Goal: Book appointment/travel/reservation

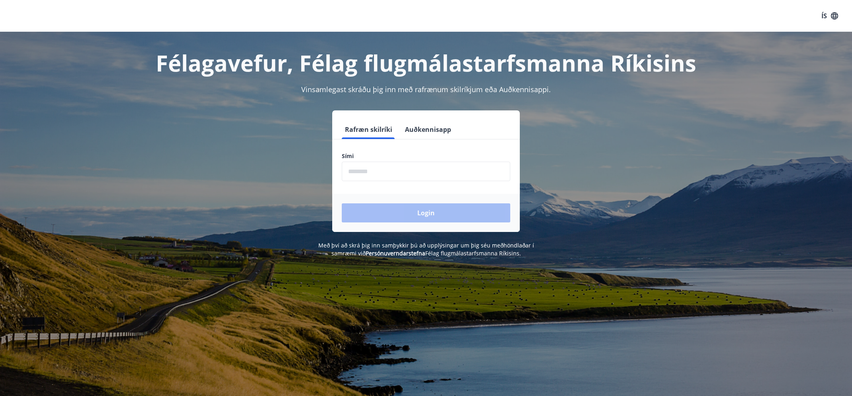
click at [364, 174] on input "phone" at bounding box center [426, 171] width 168 height 19
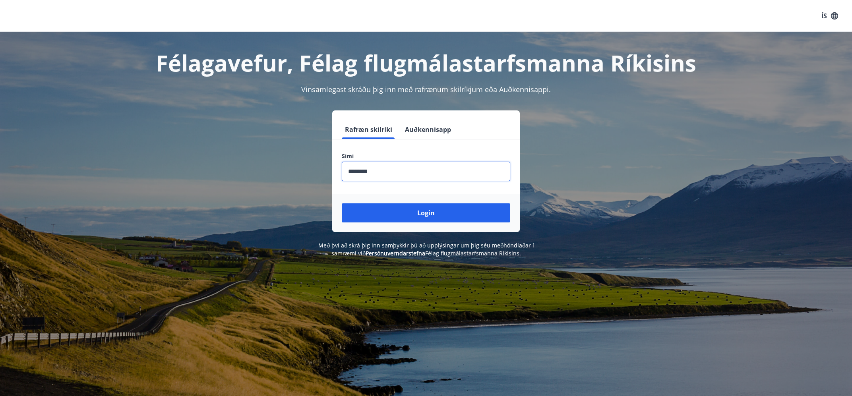
type input "********"
click at [342, 203] on button "Login" at bounding box center [426, 212] width 168 height 19
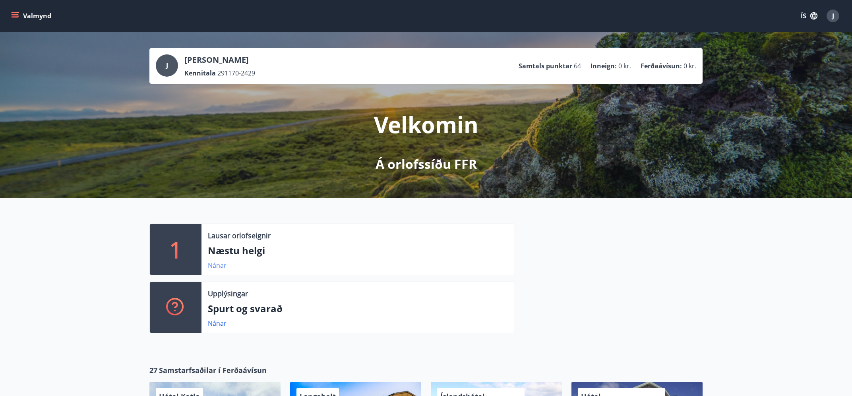
click at [217, 267] on link "Nánar" at bounding box center [217, 265] width 19 height 9
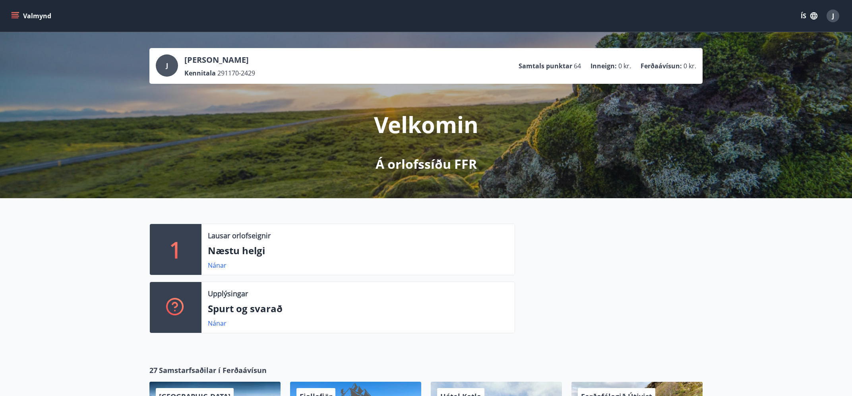
click at [16, 14] on icon "menu" at bounding box center [15, 16] width 8 height 8
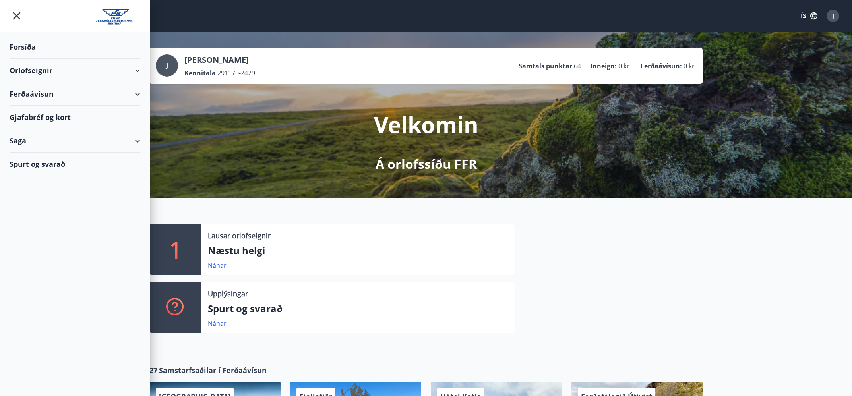
click at [48, 117] on div "Gjafabréf og kort" at bounding box center [75, 117] width 131 height 23
click at [136, 140] on div "Saga" at bounding box center [75, 140] width 131 height 23
click at [27, 213] on div "Punktar" at bounding box center [75, 211] width 118 height 17
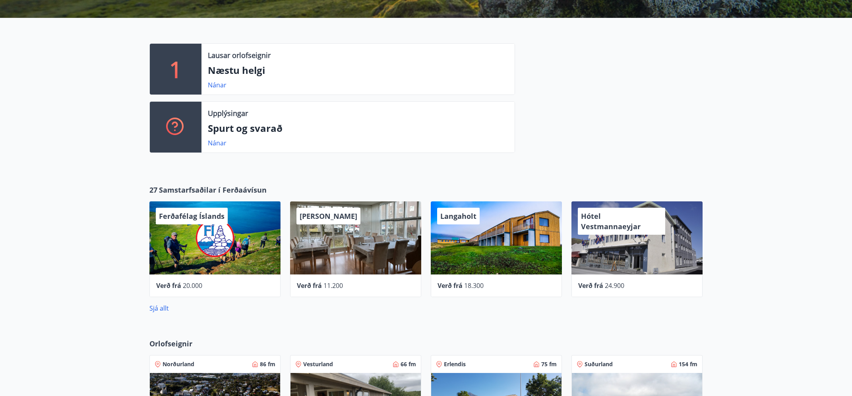
scroll to position [255, 0]
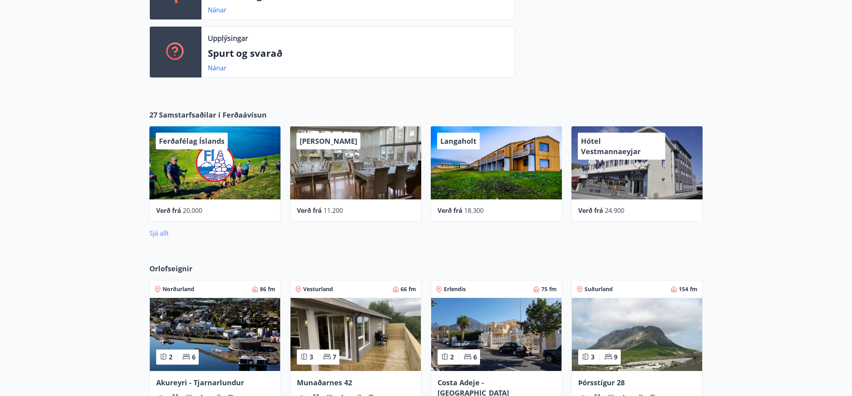
click at [160, 232] on link "Sjá allt" at bounding box center [158, 233] width 19 height 9
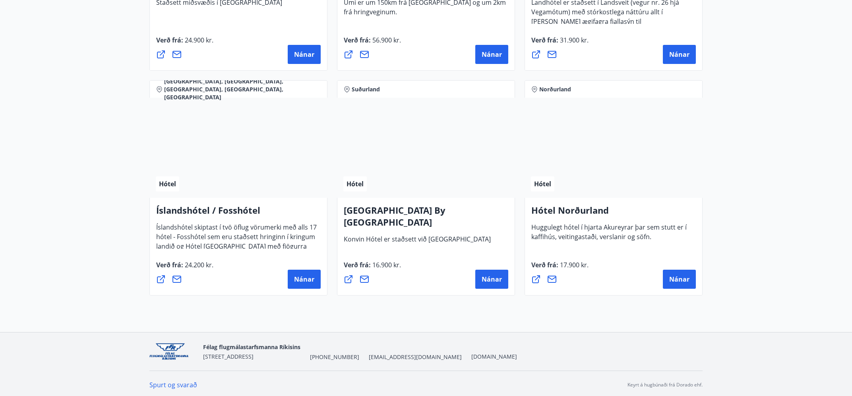
scroll to position [1875, 0]
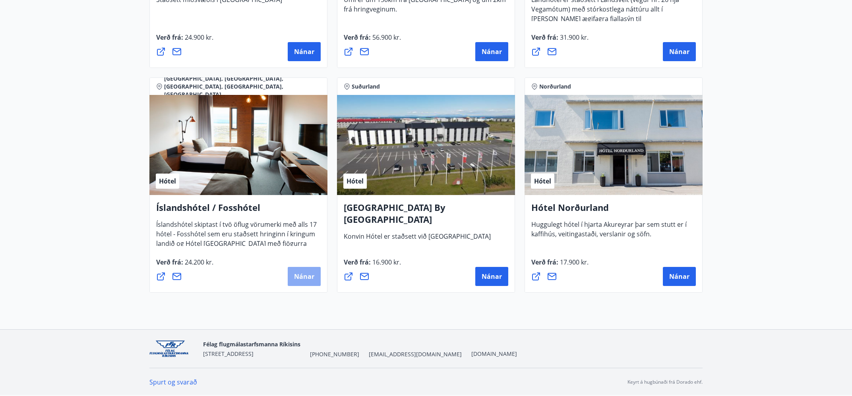
click at [306, 273] on span "Nánar" at bounding box center [304, 276] width 20 height 9
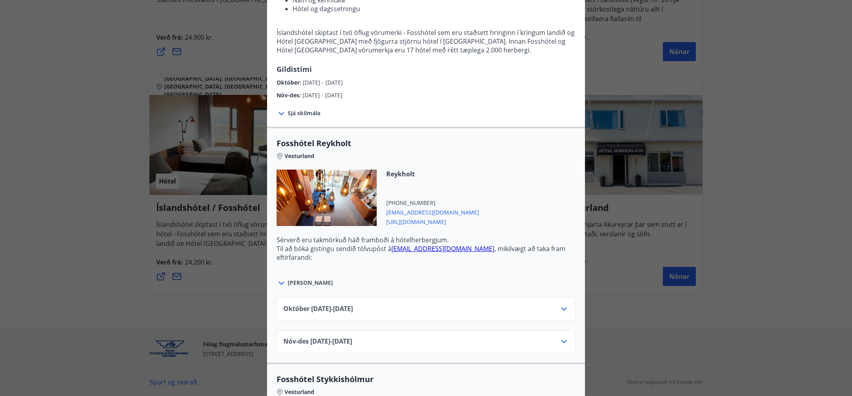
scroll to position [151, 0]
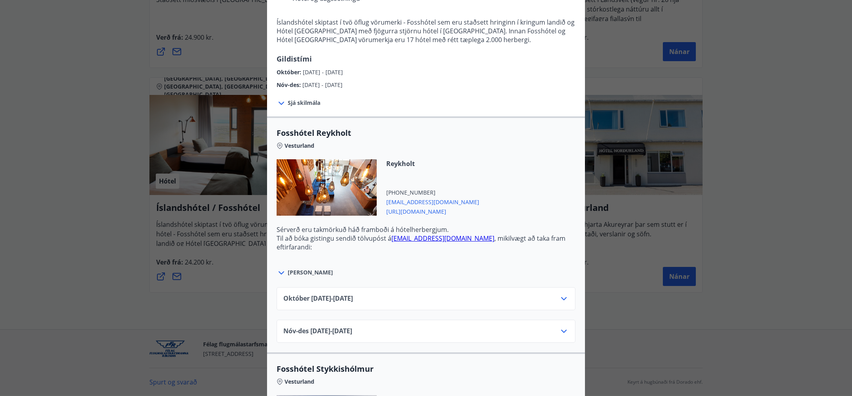
click at [315, 103] on span "Sjá skilmála" at bounding box center [304, 103] width 33 height 8
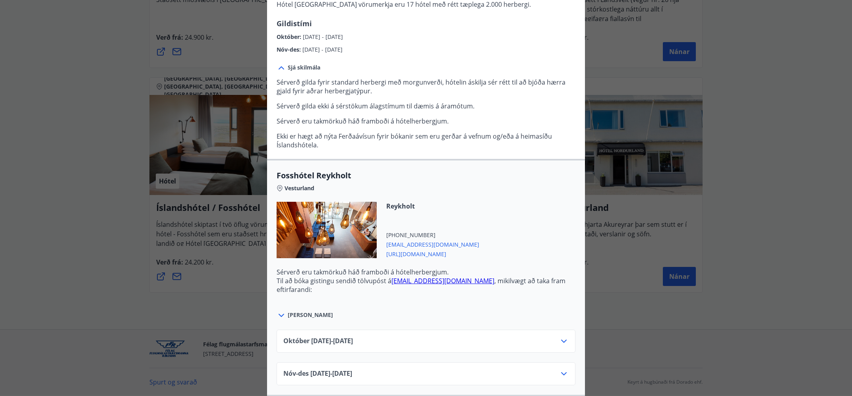
scroll to position [303, 0]
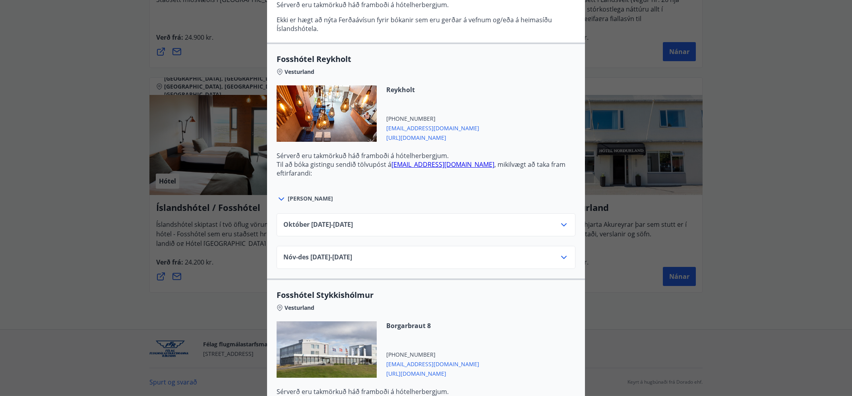
click at [562, 221] on icon at bounding box center [564, 225] width 10 height 10
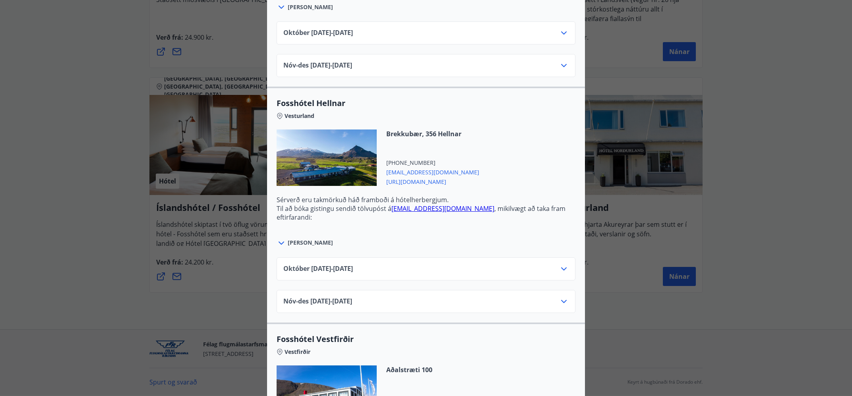
scroll to position [860, 0]
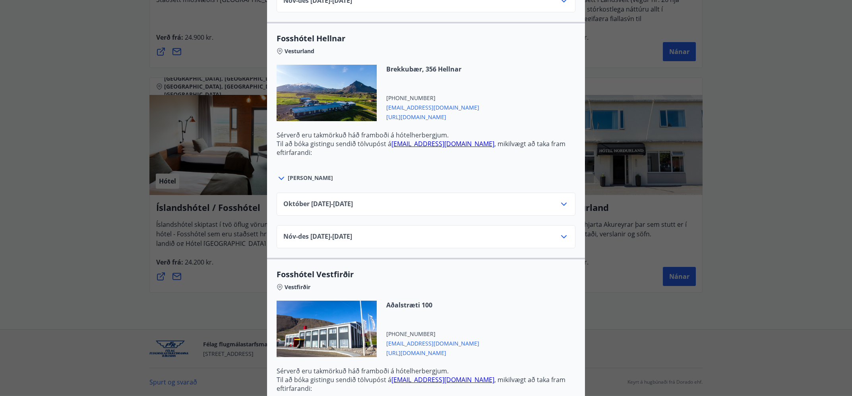
click at [564, 236] on icon at bounding box center [564, 237] width 10 height 10
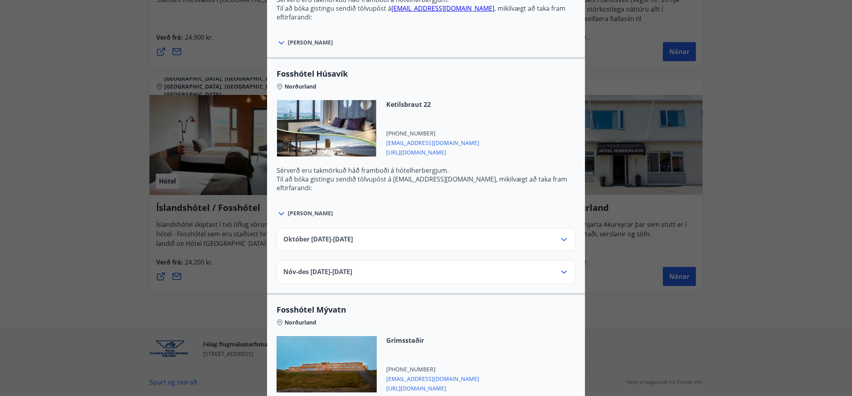
scroll to position [1264, 0]
click at [565, 263] on div "Nóv-des 01.11.25 - 29.12.25" at bounding box center [426, 271] width 299 height 23
click at [565, 270] on icon at bounding box center [564, 272] width 10 height 10
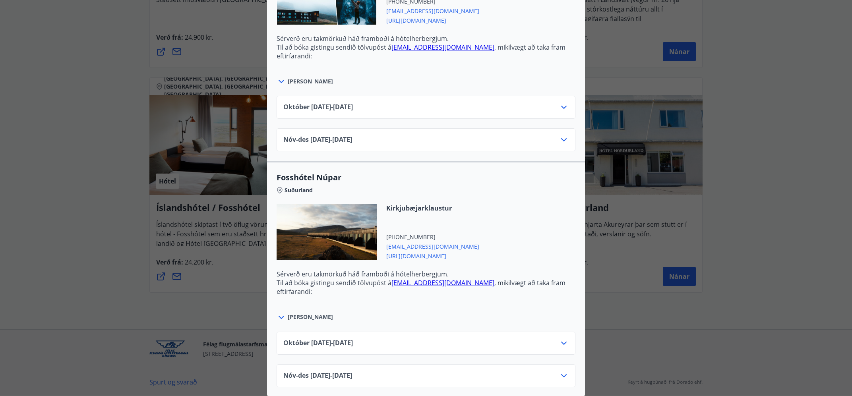
scroll to position [2401, 0]
click at [795, 118] on div "Íslandshótel / Fosshótel Ekki er hægt að nýta Ferðaávísun fyrir bókanir sem eru…" at bounding box center [426, 198] width 852 height 396
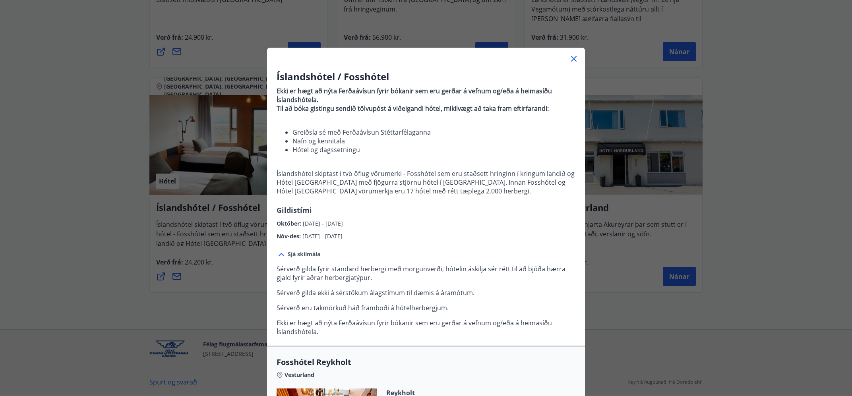
click at [571, 58] on icon at bounding box center [574, 59] width 10 height 10
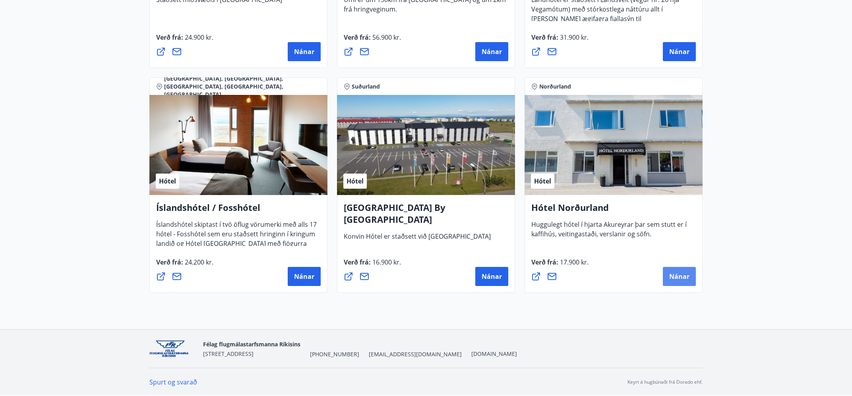
click at [675, 281] on span "Nánar" at bounding box center [679, 276] width 20 height 9
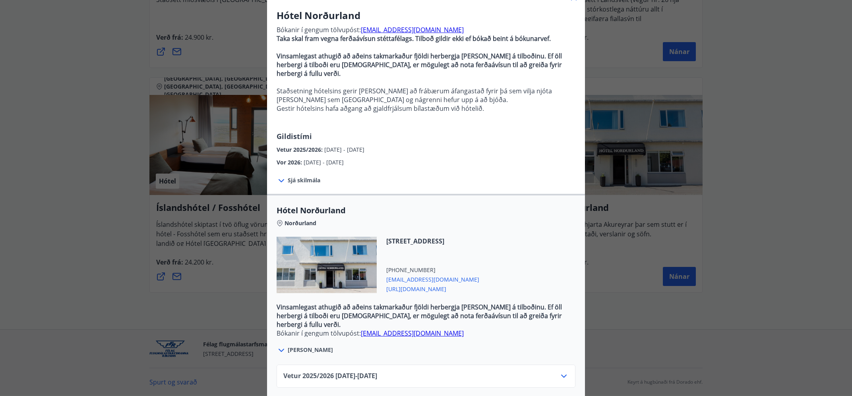
scroll to position [86, 0]
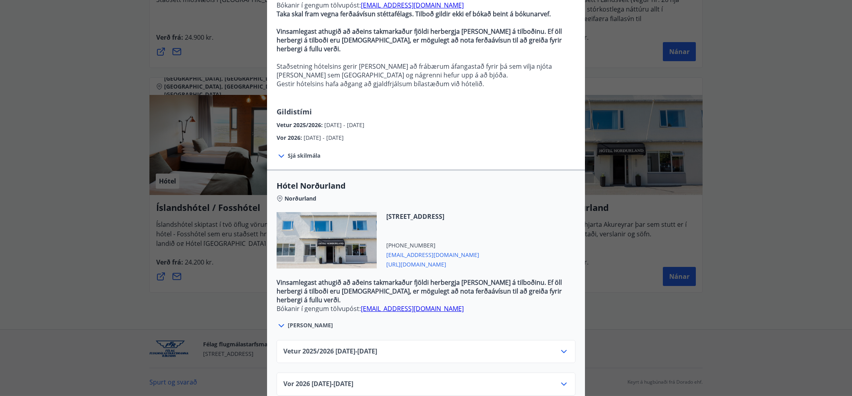
click at [564, 347] on icon at bounding box center [564, 352] width 10 height 10
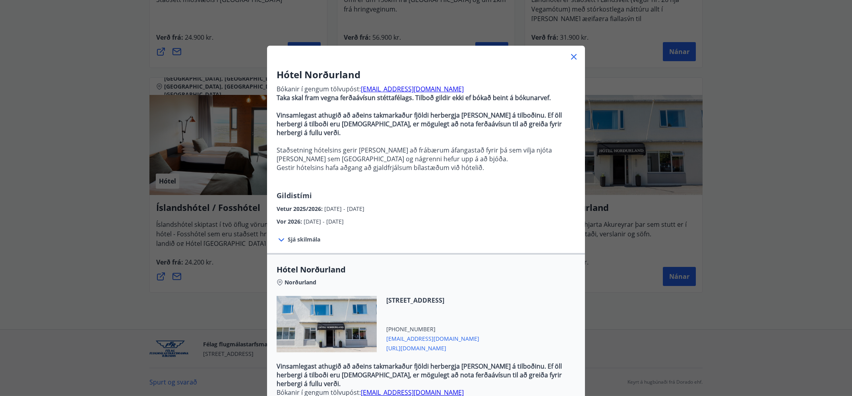
scroll to position [0, 0]
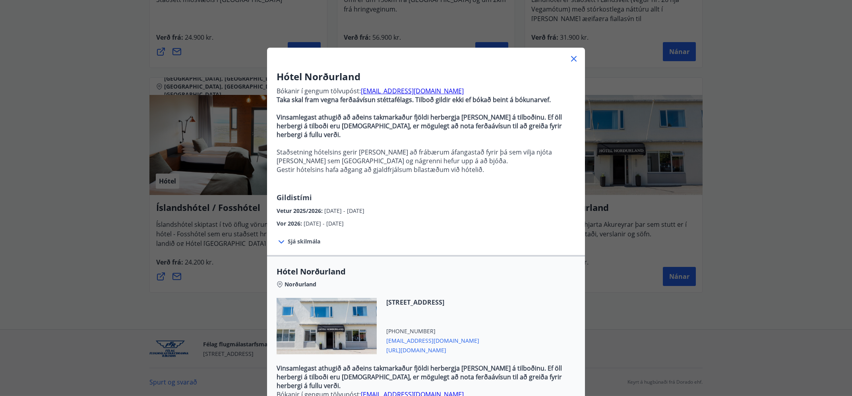
click at [573, 58] on icon at bounding box center [574, 59] width 6 height 6
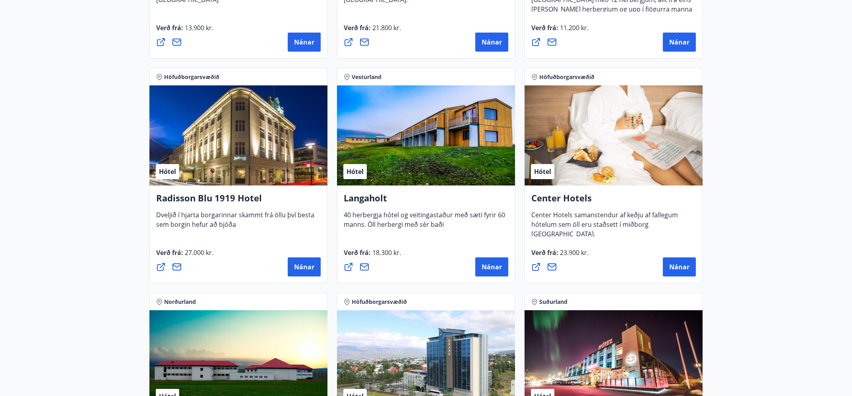
scroll to position [1193, 0]
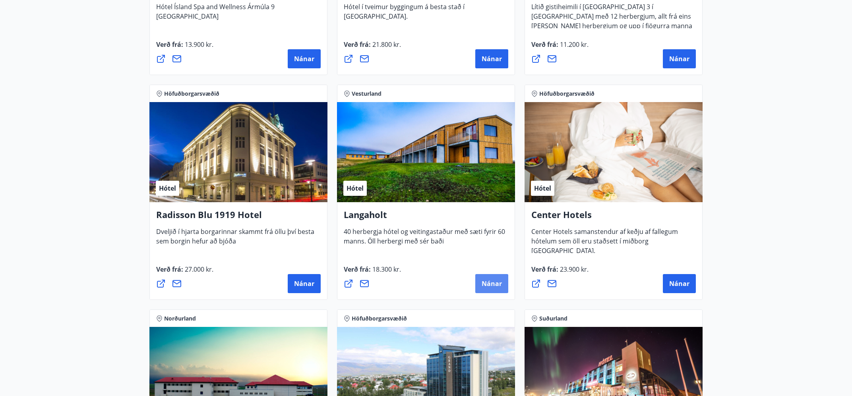
click at [490, 286] on span "Nánar" at bounding box center [492, 283] width 20 height 9
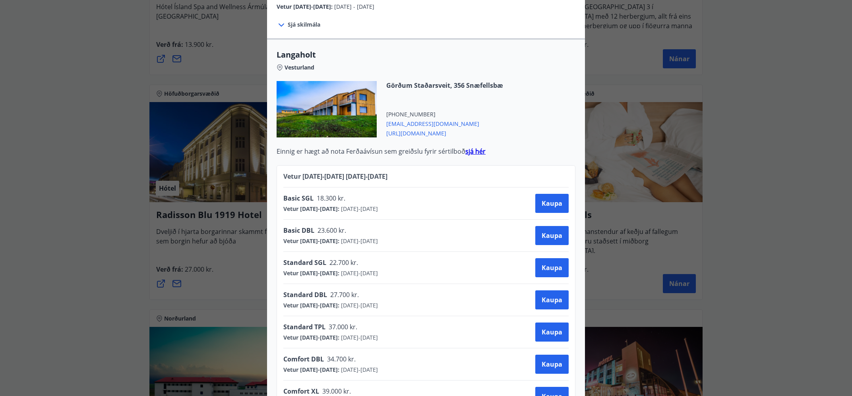
scroll to position [0, 0]
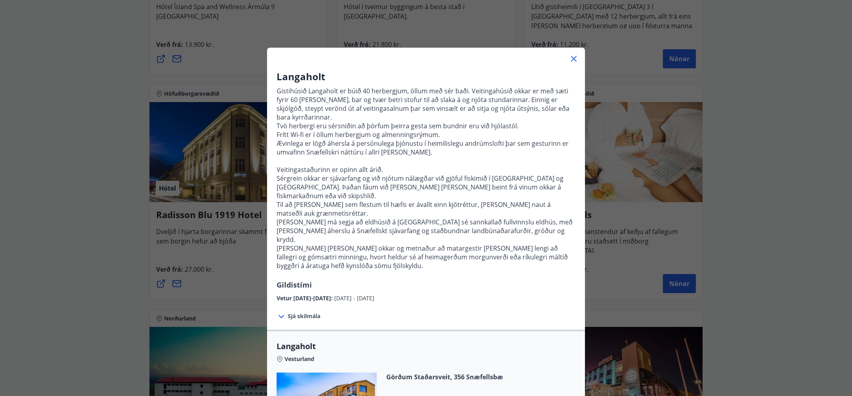
click at [573, 58] on icon at bounding box center [574, 59] width 6 height 6
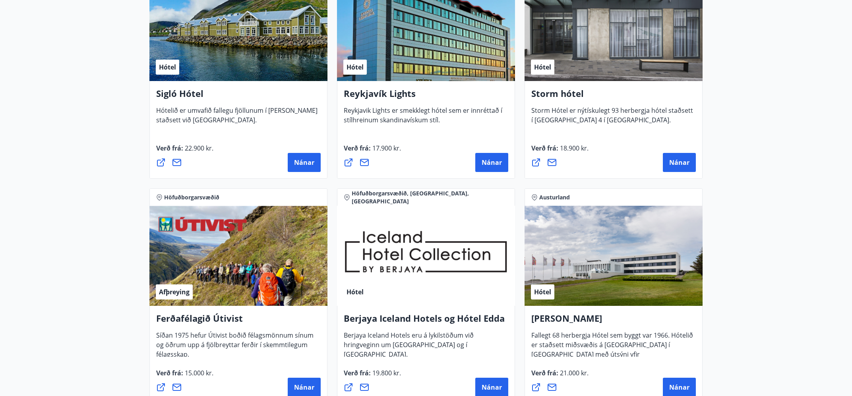
scroll to position [469, 0]
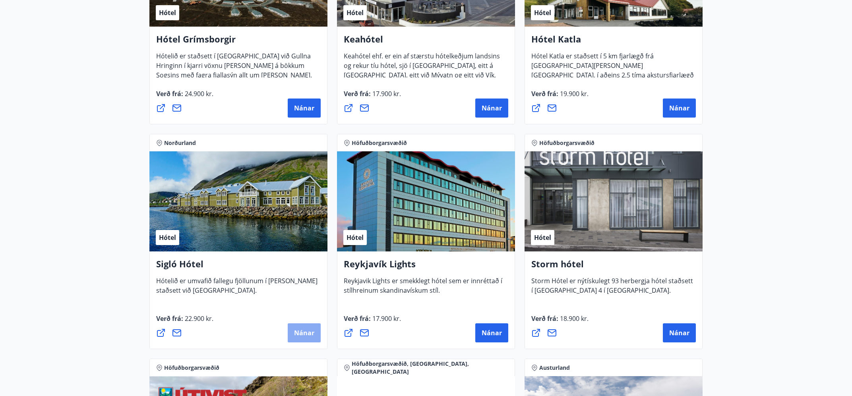
click at [307, 334] on span "Nánar" at bounding box center [304, 333] width 20 height 9
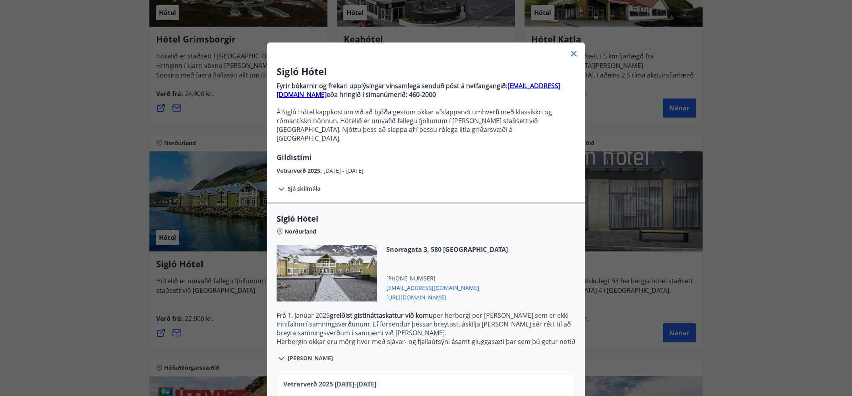
scroll to position [0, 0]
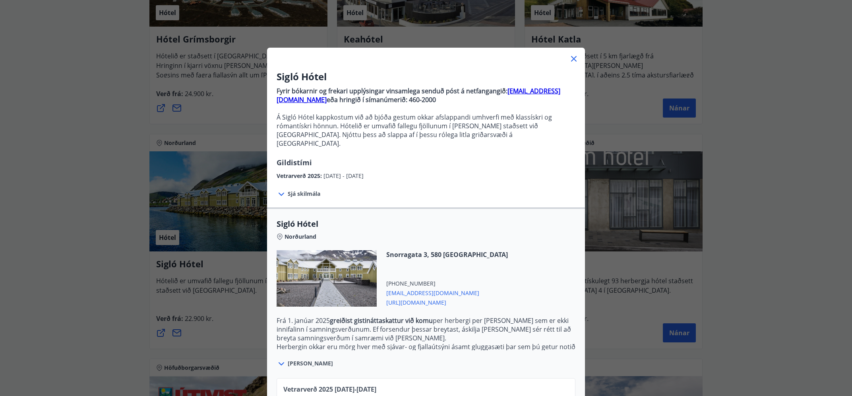
click at [574, 56] on icon at bounding box center [574, 59] width 10 height 10
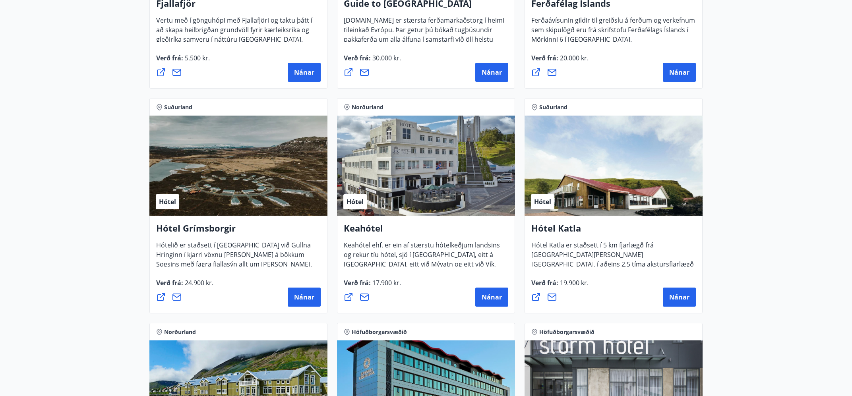
scroll to position [256, 0]
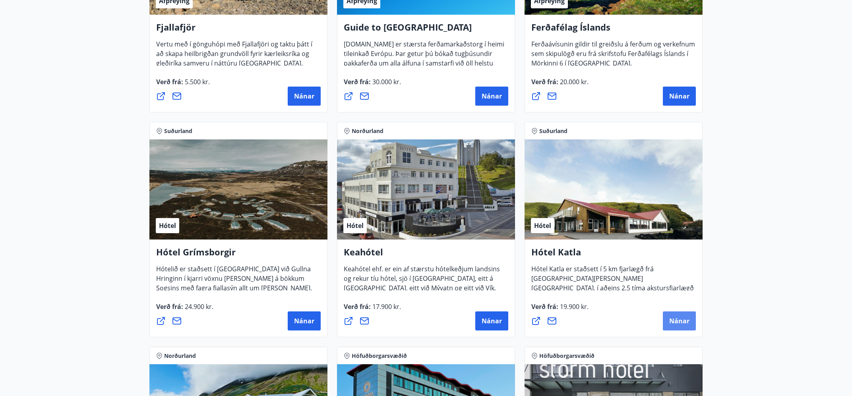
click at [683, 322] on span "Nánar" at bounding box center [679, 321] width 20 height 9
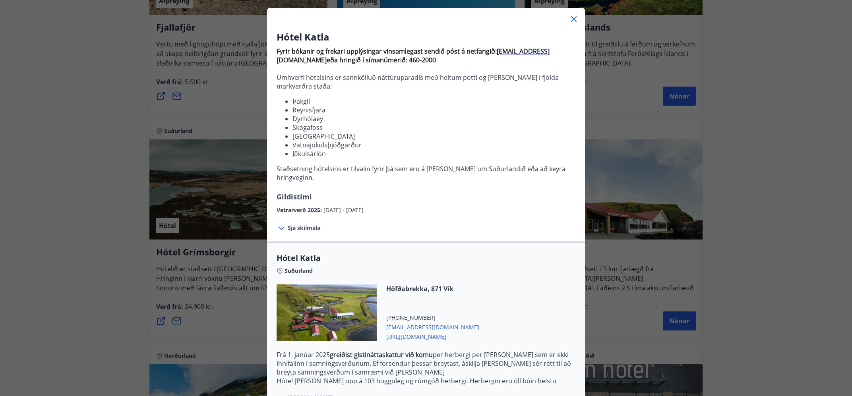
scroll to position [0, 0]
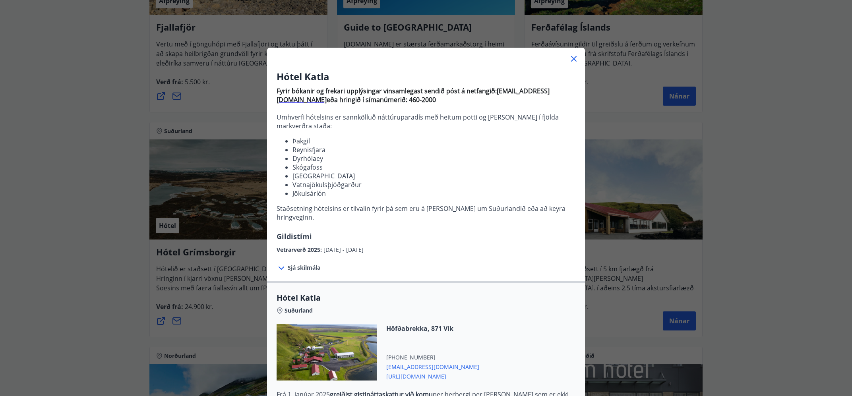
click at [570, 60] on icon at bounding box center [574, 59] width 10 height 10
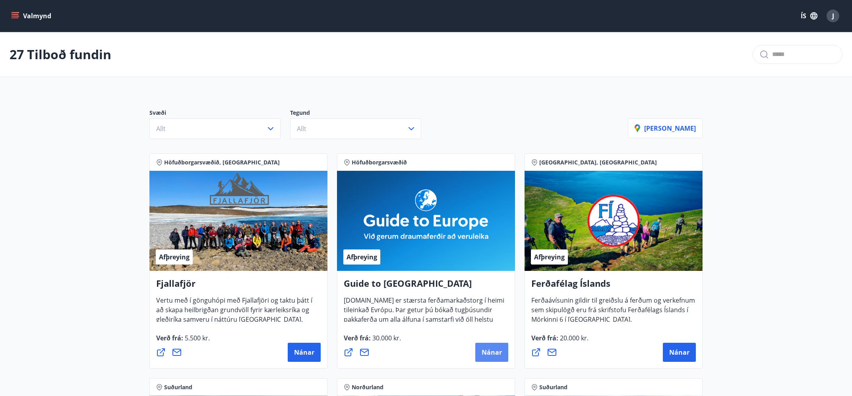
click at [494, 350] on span "Nánar" at bounding box center [492, 352] width 20 height 9
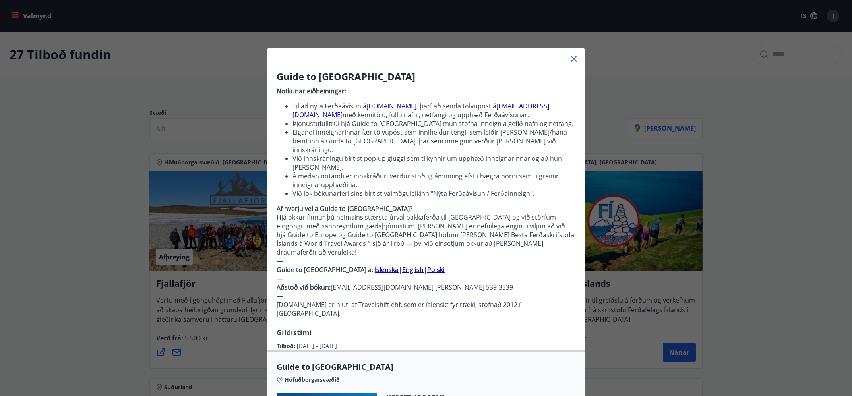
click at [574, 60] on icon at bounding box center [574, 59] width 6 height 6
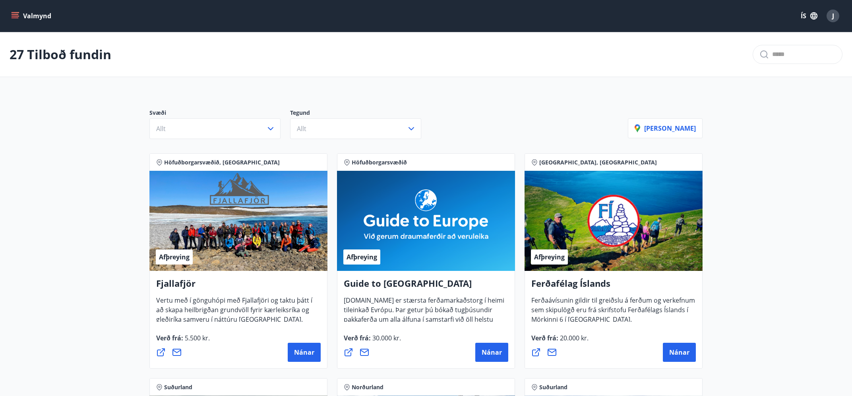
click at [21, 19] on button "Valmynd" at bounding box center [32, 16] width 45 height 14
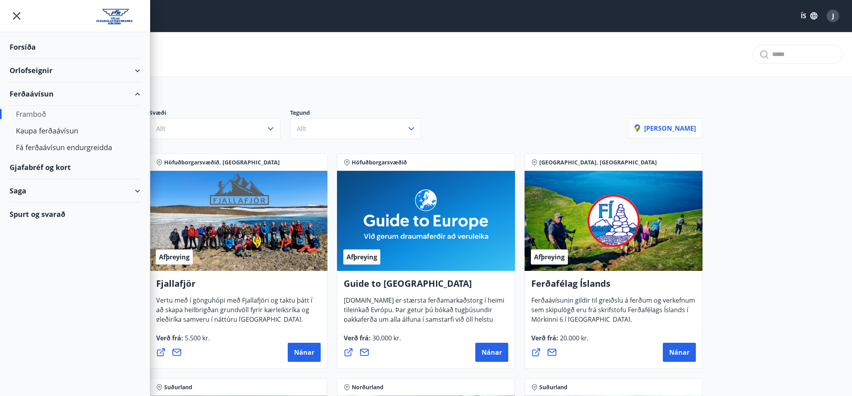
click at [33, 70] on div "Orlofseignir" at bounding box center [75, 70] width 131 height 23
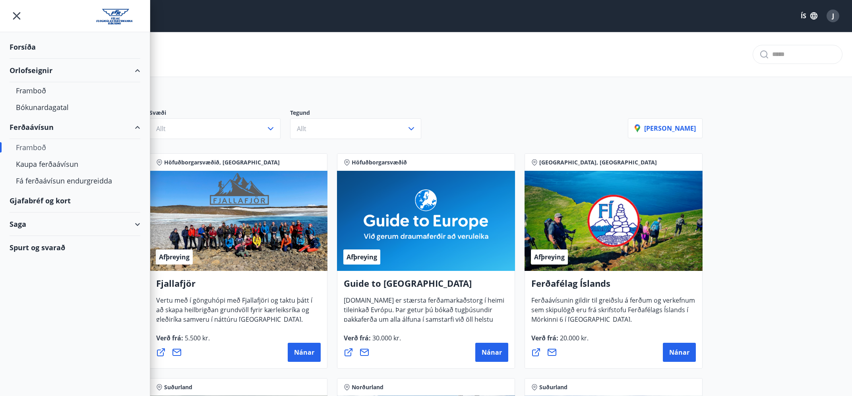
click at [33, 70] on div "Orlofseignir" at bounding box center [75, 70] width 131 height 23
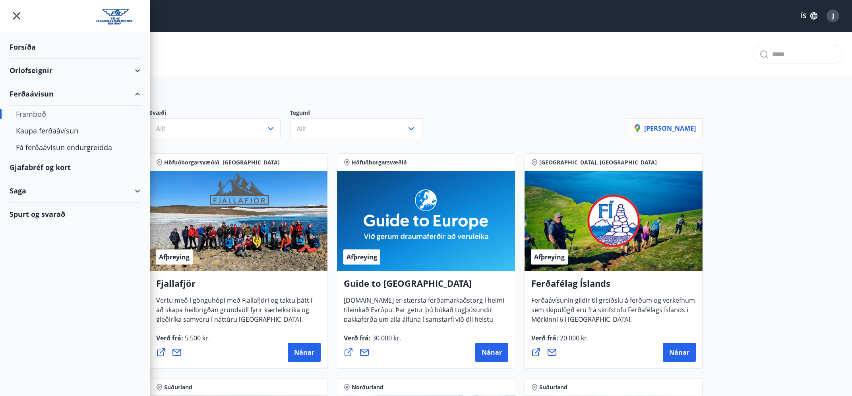
click at [15, 47] on div "Forsíða" at bounding box center [75, 46] width 131 height 23
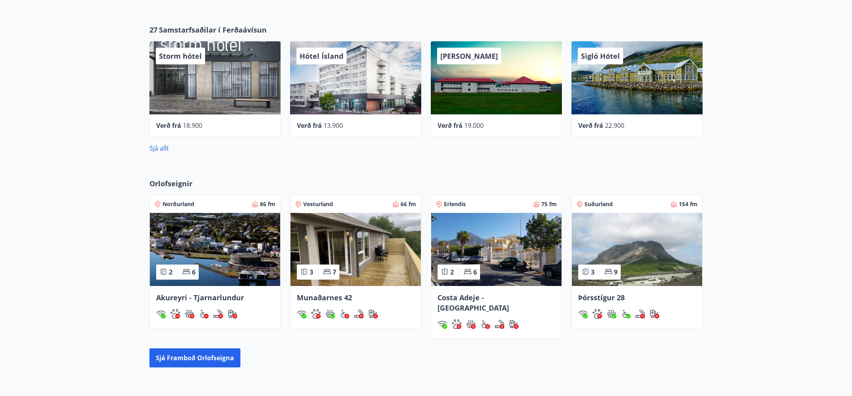
scroll to position [412, 0]
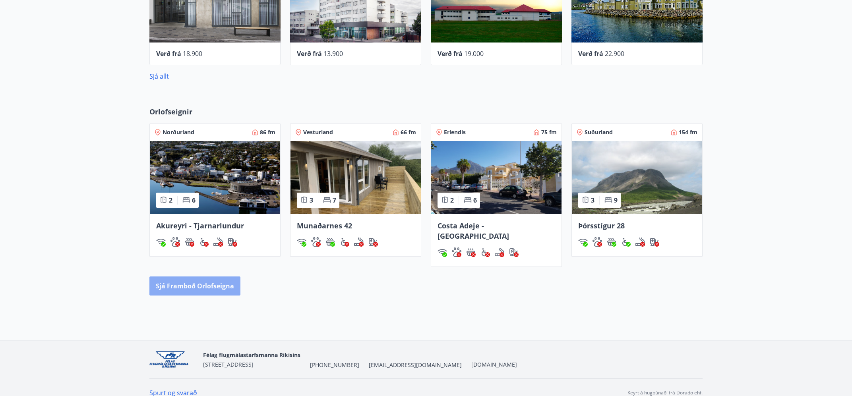
click at [198, 277] on button "Sjá framboð orlofseigna" at bounding box center [194, 286] width 91 height 19
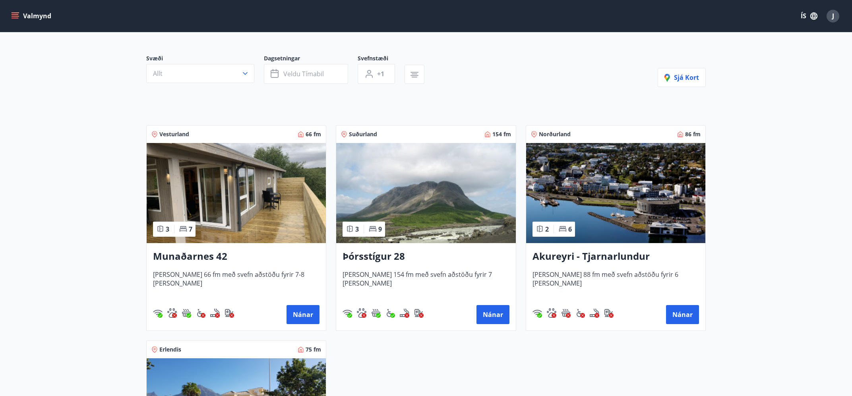
scroll to position [56, 0]
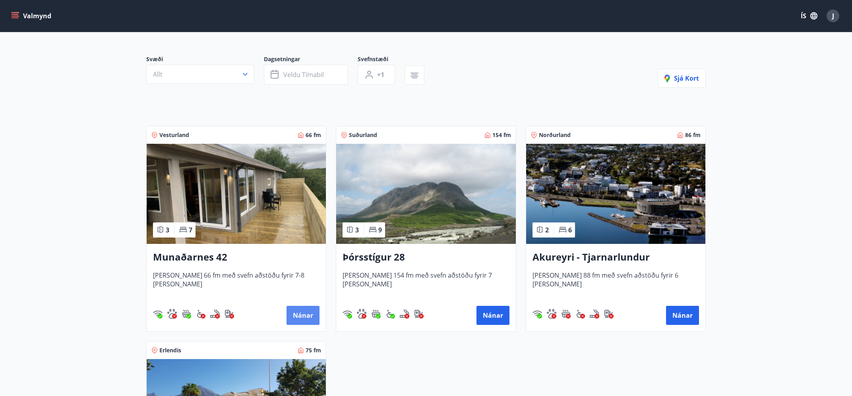
click at [298, 318] on button "Nánar" at bounding box center [302, 315] width 33 height 19
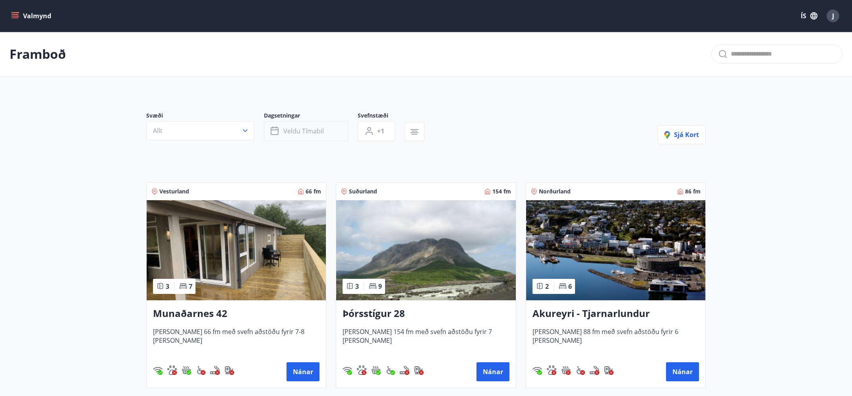
click at [323, 135] on button "Veldu tímabil" at bounding box center [306, 131] width 84 height 20
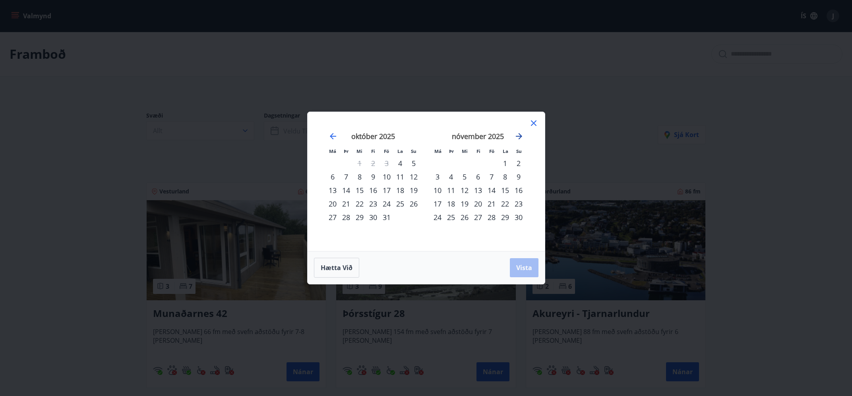
click at [515, 137] on icon "Move forward to switch to the next month." at bounding box center [519, 137] width 10 height 10
click at [491, 164] on div "2" at bounding box center [492, 164] width 14 height 14
click at [516, 162] on div "4" at bounding box center [519, 164] width 14 height 14
click at [524, 268] on span "Vista" at bounding box center [524, 267] width 16 height 9
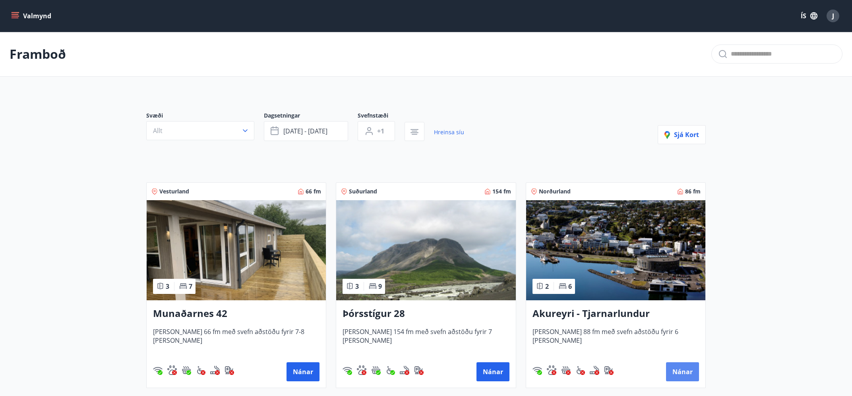
click at [691, 373] on button "Nánar" at bounding box center [682, 371] width 33 height 19
click at [12, 14] on icon "menu" at bounding box center [15, 16] width 8 height 8
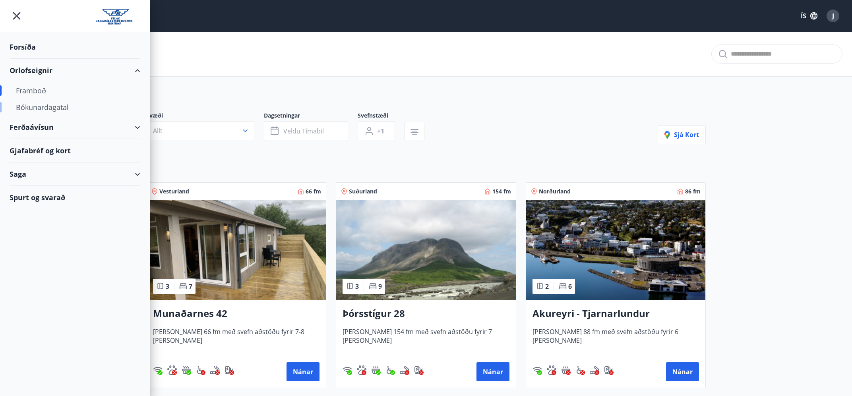
click at [46, 110] on div "Bókunardagatal" at bounding box center [75, 107] width 118 height 17
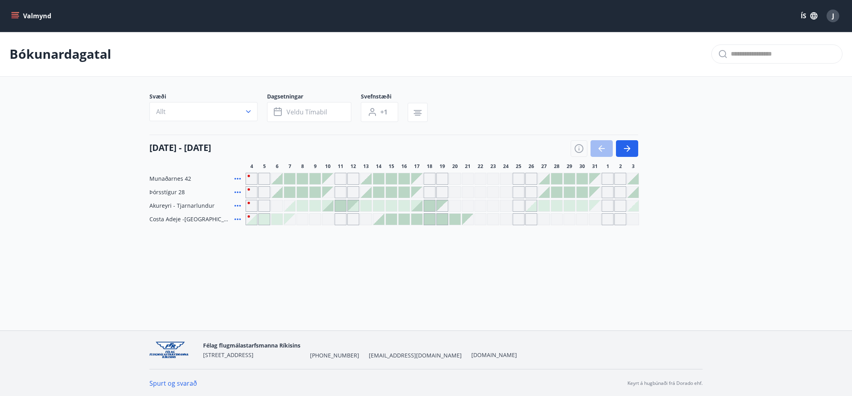
click at [564, 219] on div "Gráir dagar eru ekki bókanlegir" at bounding box center [569, 219] width 12 height 12
click at [624, 150] on icon "button" at bounding box center [627, 149] width 10 height 10
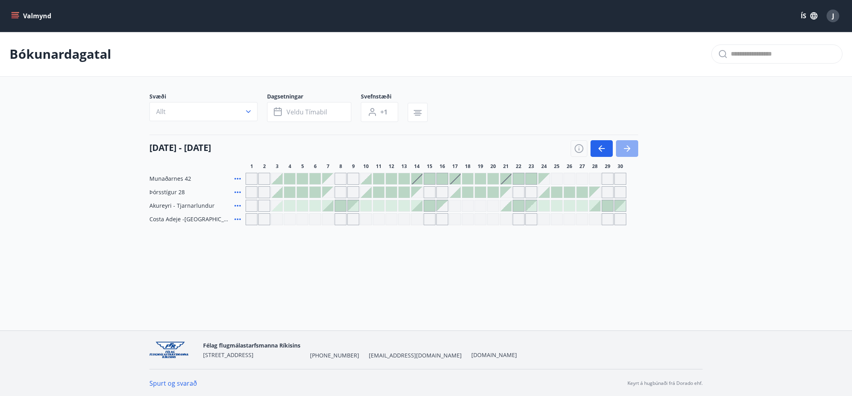
click at [630, 147] on icon "button" at bounding box center [627, 149] width 10 height 10
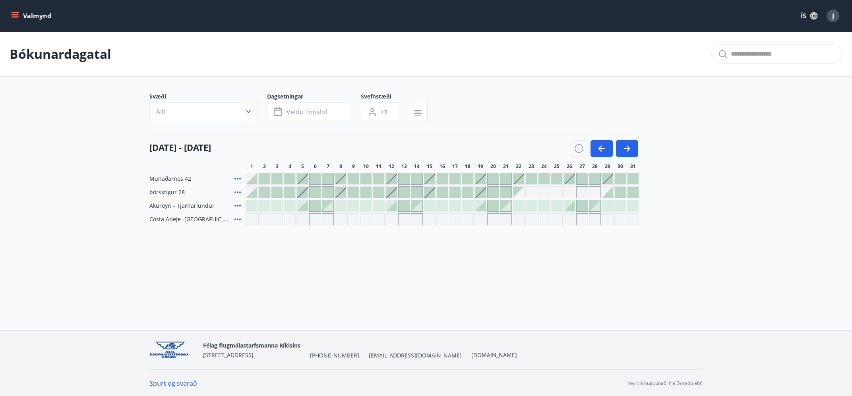
click at [393, 208] on div at bounding box center [391, 205] width 11 height 11
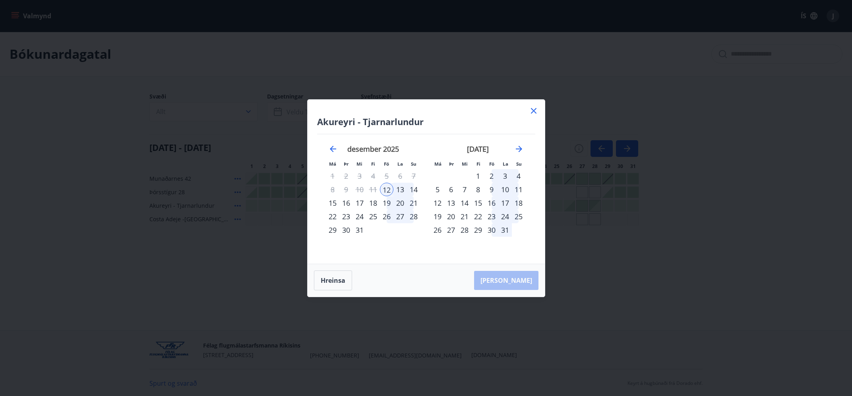
click at [410, 187] on div "14" at bounding box center [414, 190] width 14 height 14
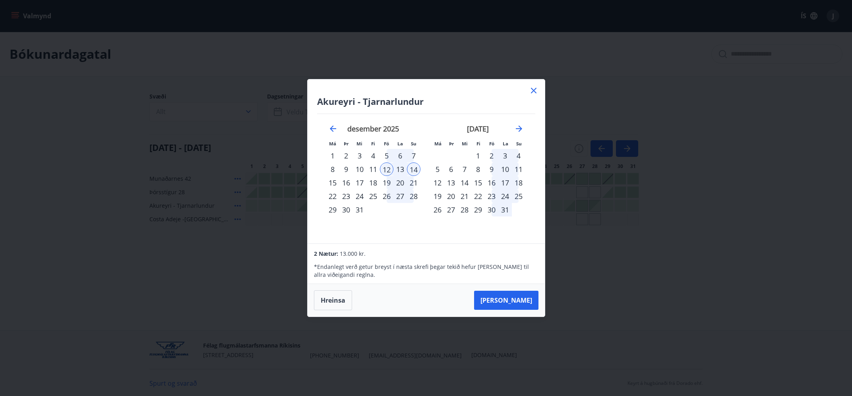
click at [536, 90] on icon at bounding box center [534, 91] width 10 height 10
